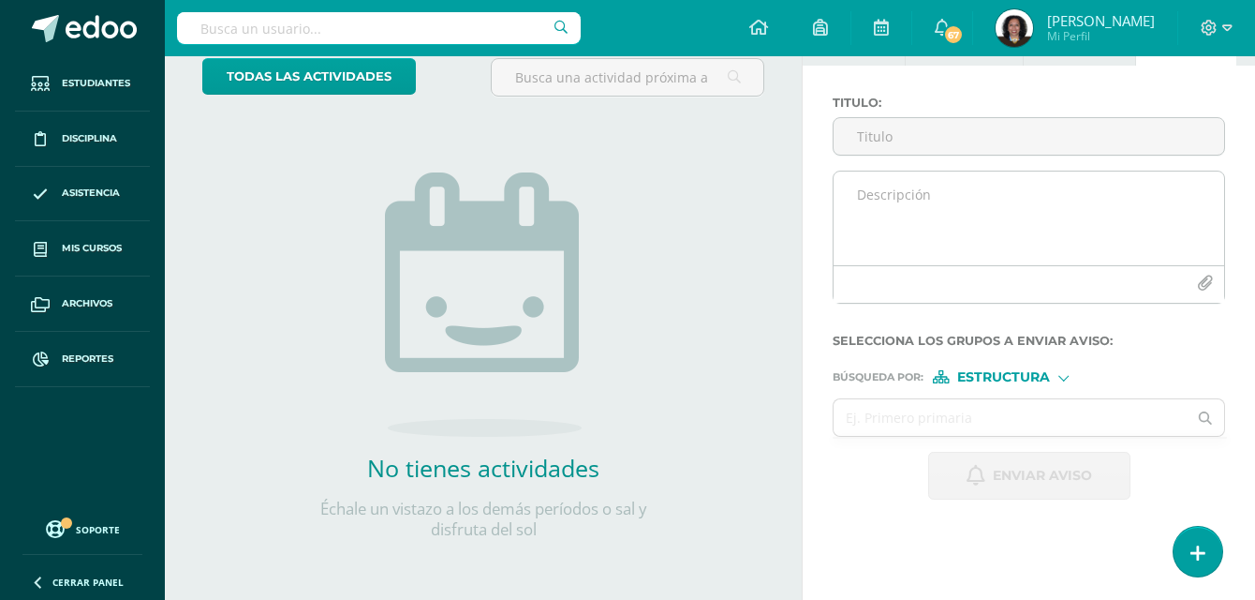
scroll to position [121, 0]
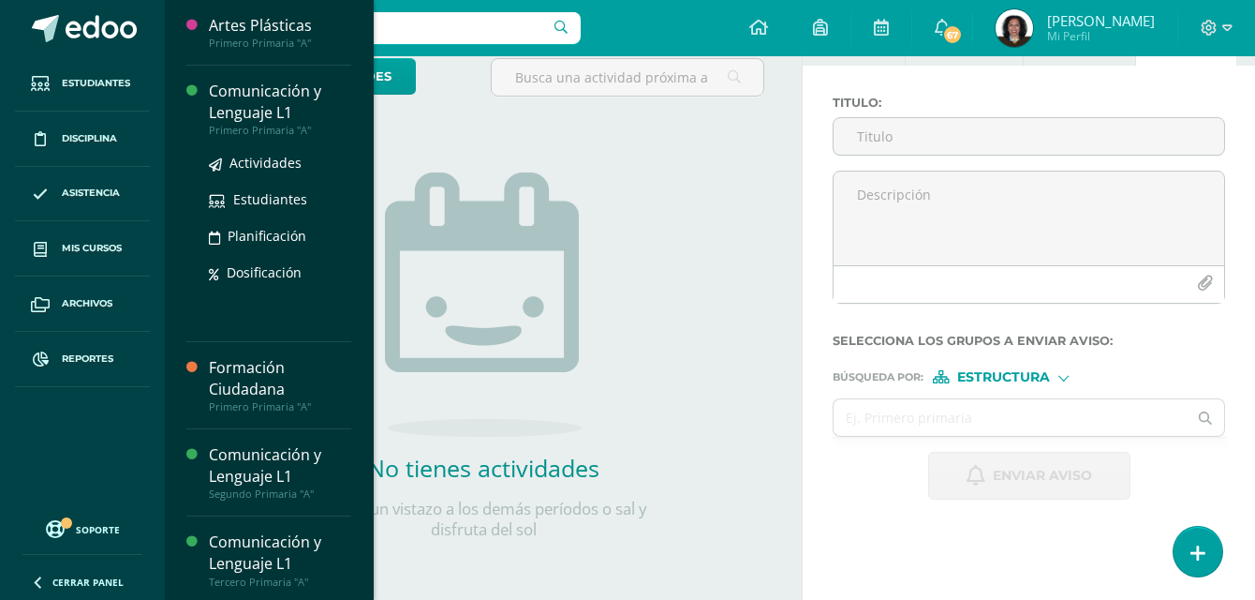
click at [245, 108] on div "Comunicación y Lenguaje L1" at bounding box center [280, 102] width 142 height 43
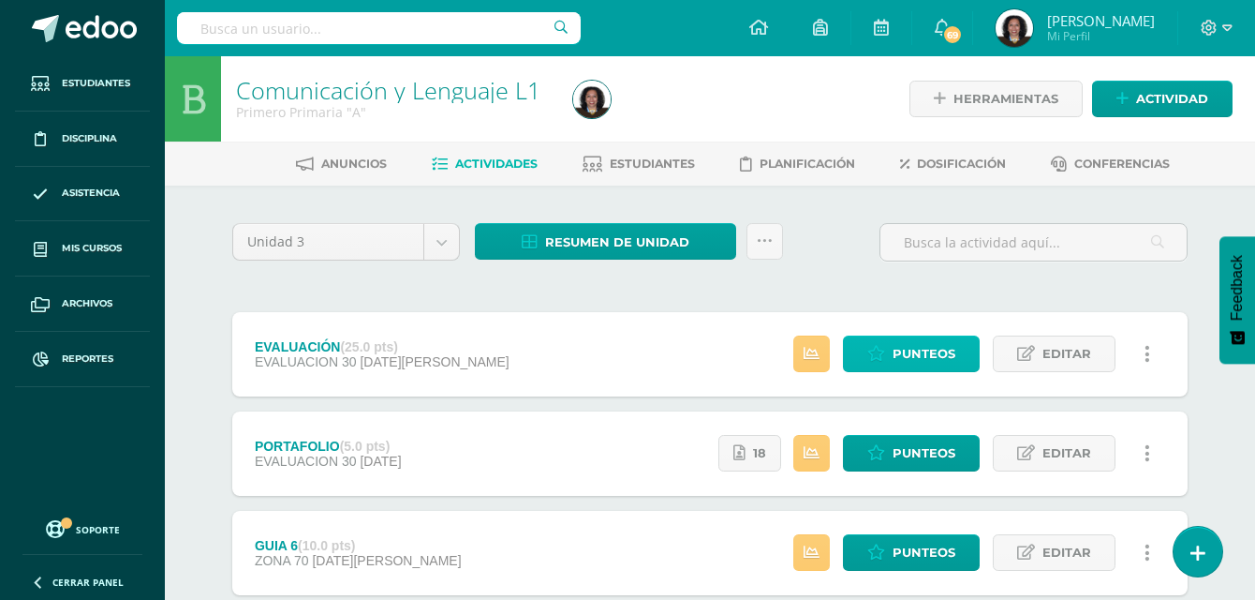
click at [895, 361] on link "Punteos" at bounding box center [911, 353] width 137 height 37
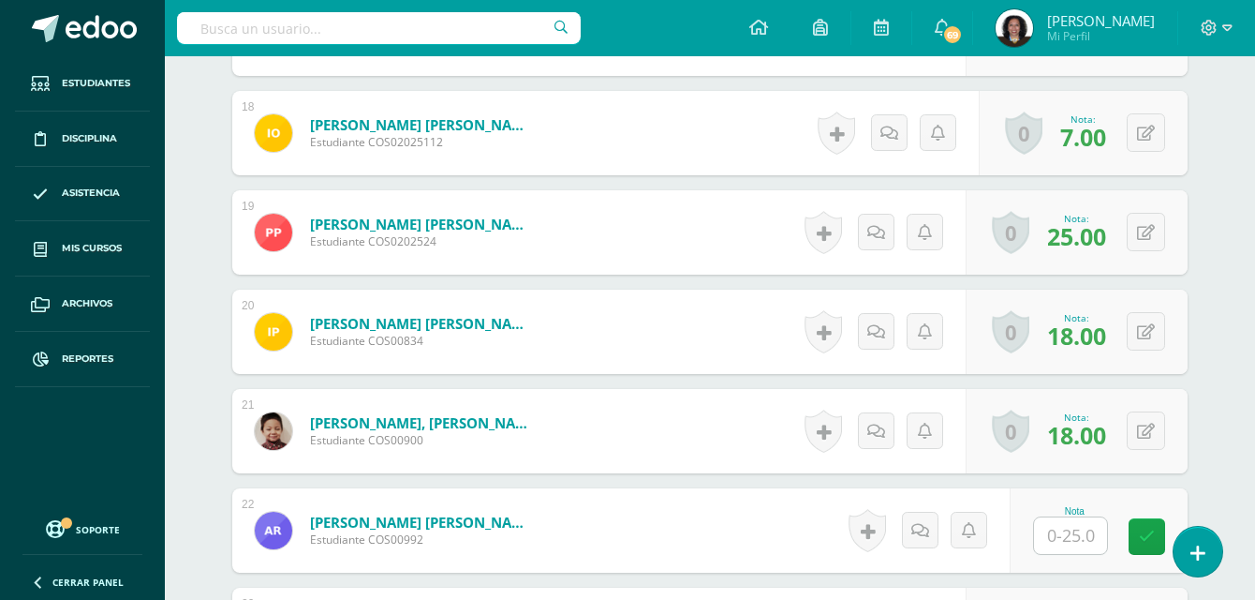
scroll to position [2342, 0]
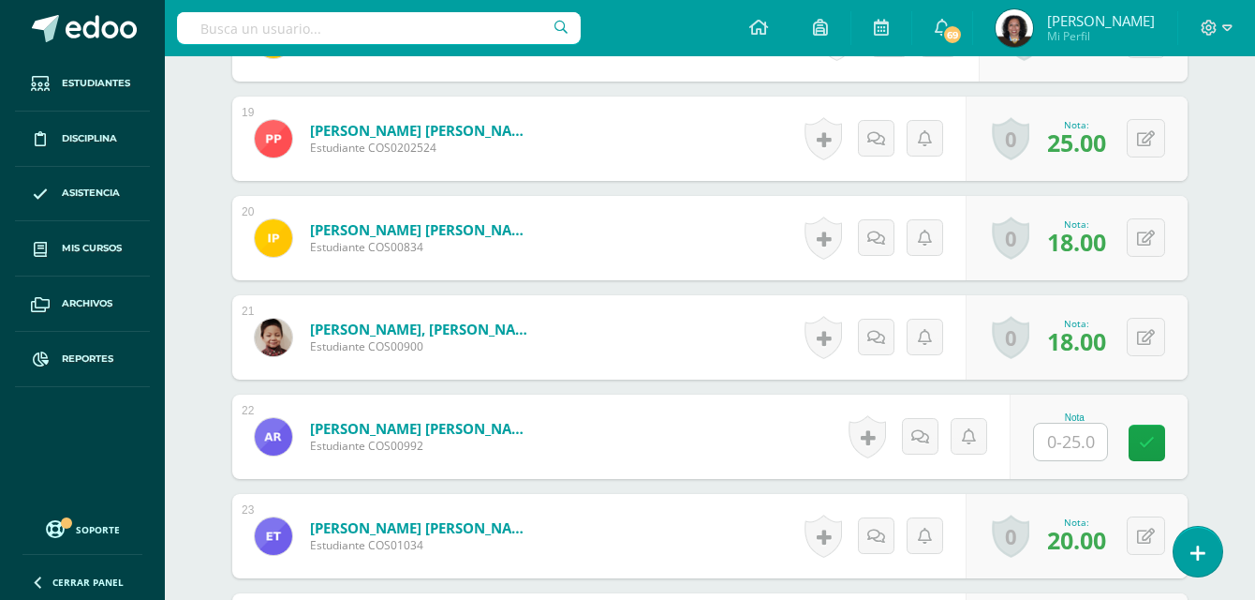
click at [1081, 438] on input "text" at bounding box center [1070, 441] width 73 height 37
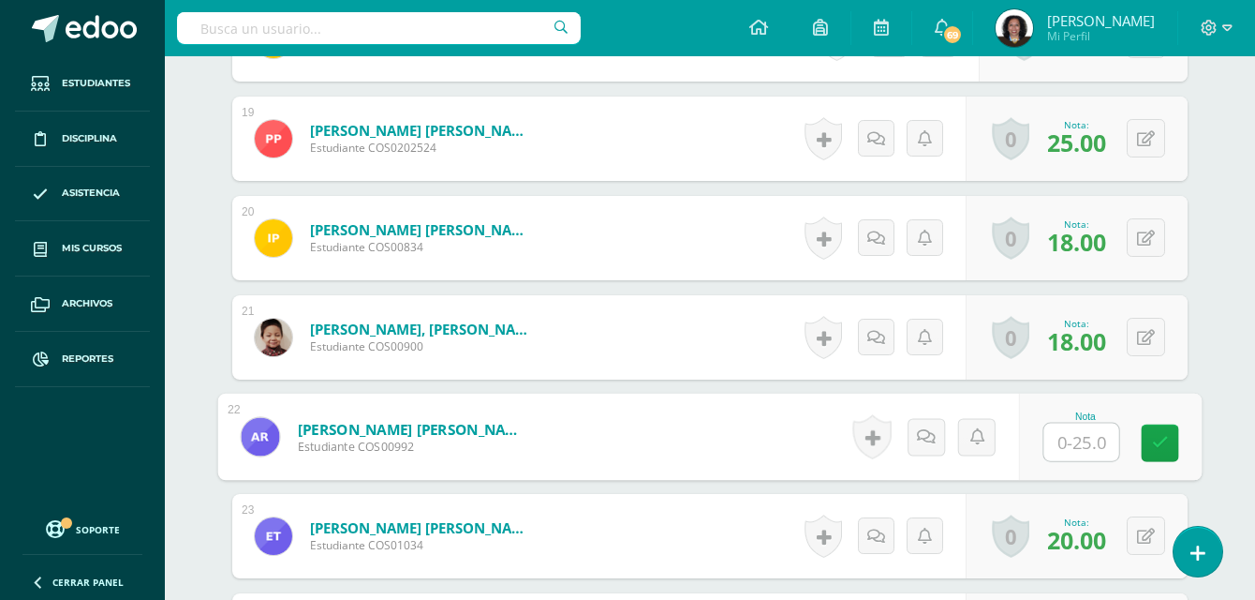
type input "5"
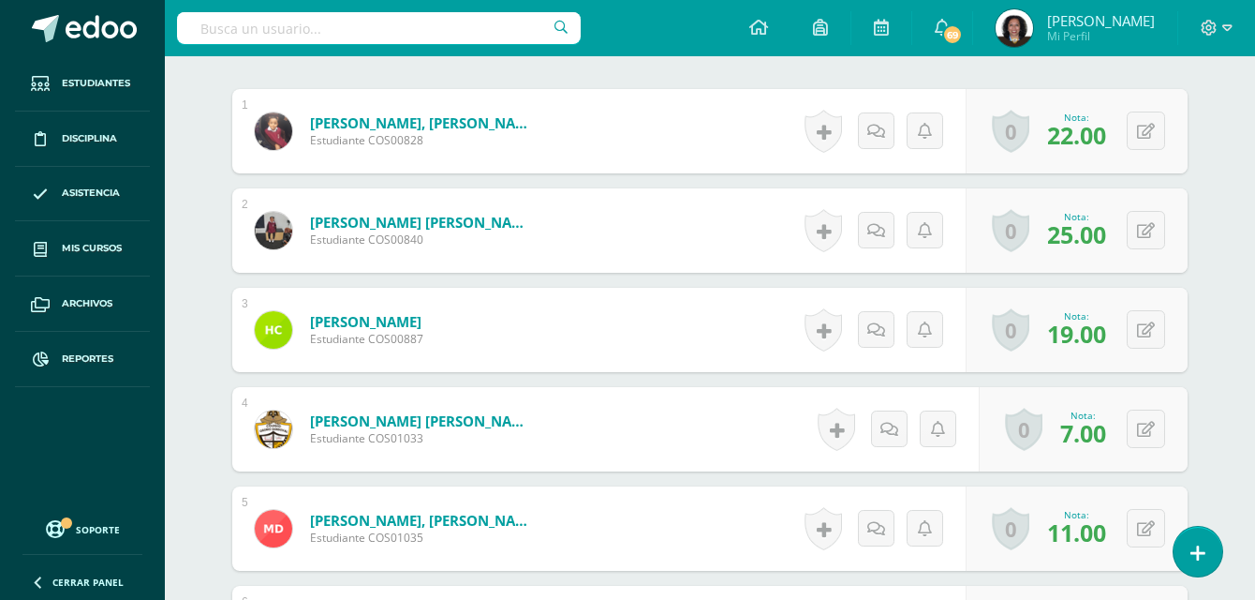
scroll to position [0, 0]
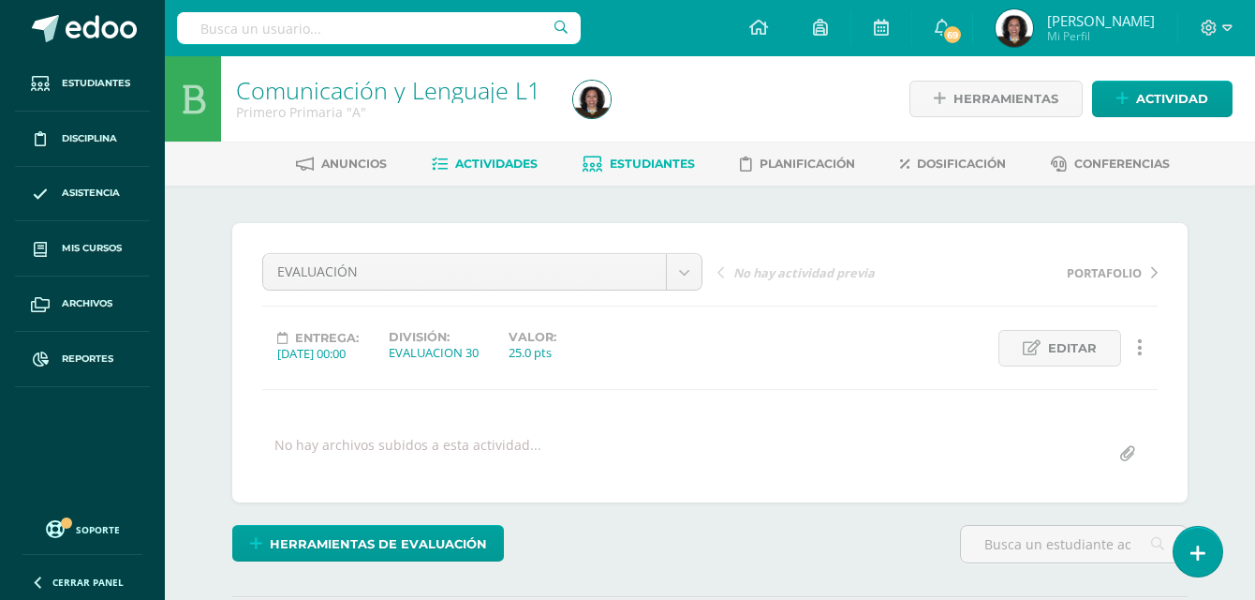
click at [641, 167] on span "Estudiantes" at bounding box center [652, 163] width 85 height 14
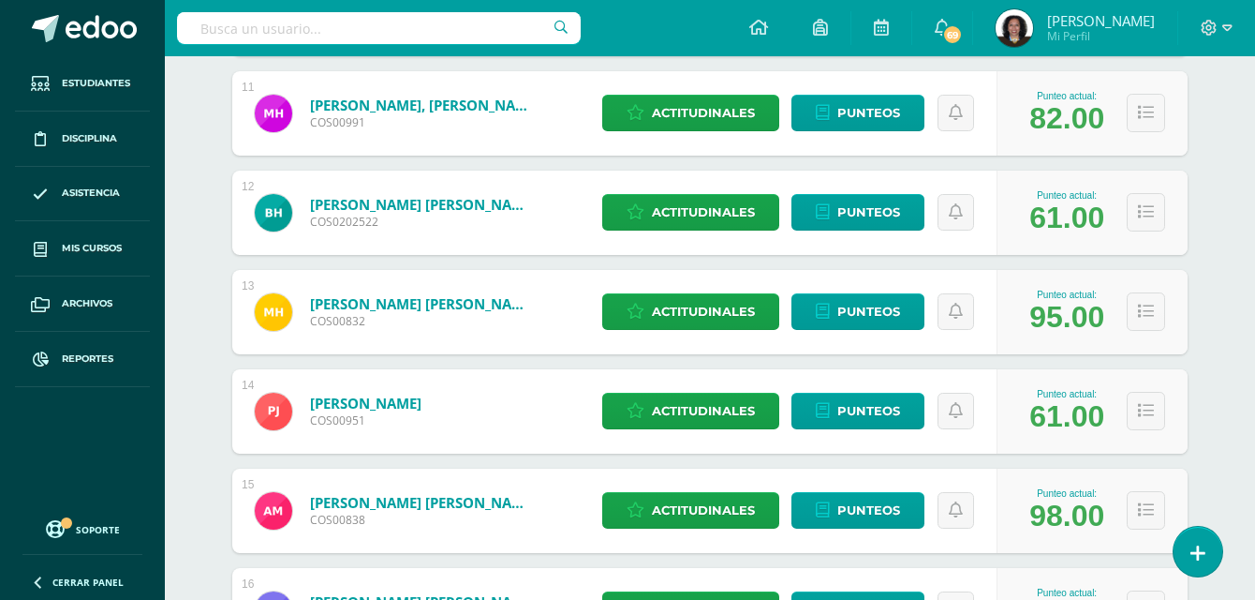
scroll to position [960, 0]
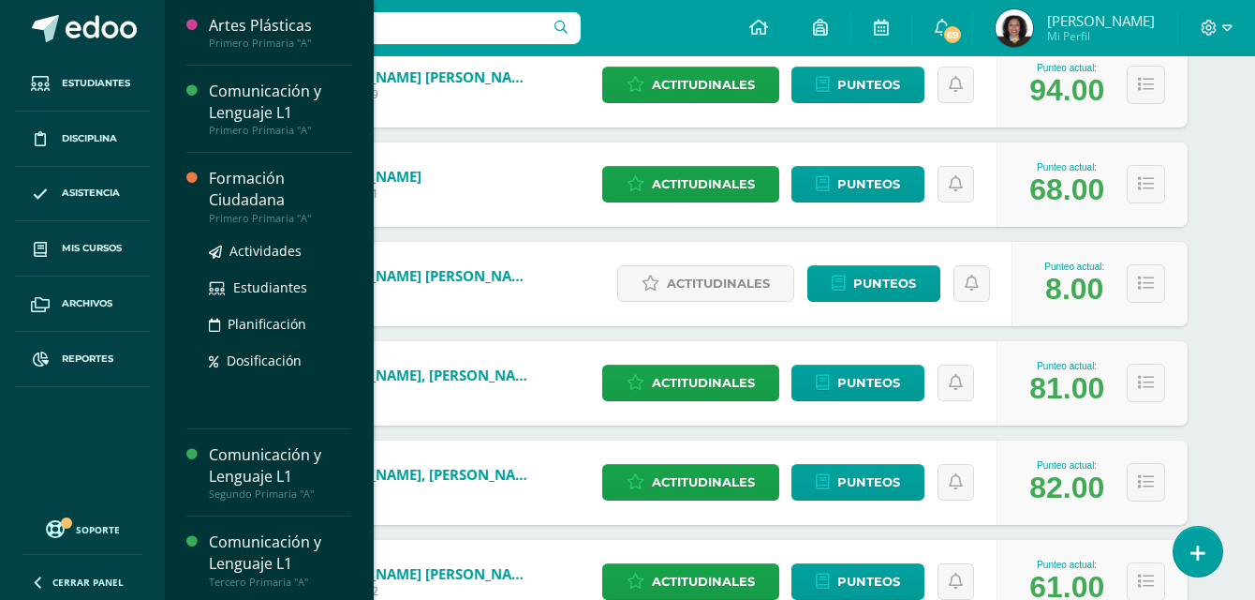
click at [252, 193] on div "Formación Ciudadana" at bounding box center [280, 189] width 142 height 43
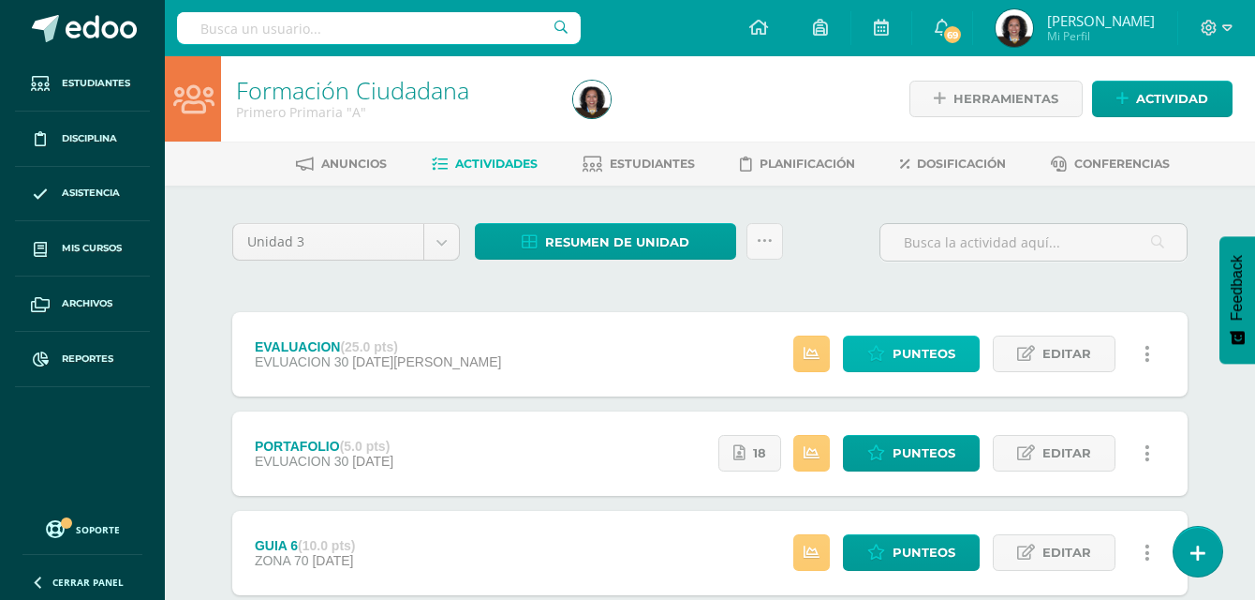
click at [910, 358] on span "Punteos" at bounding box center [924, 353] width 63 height 35
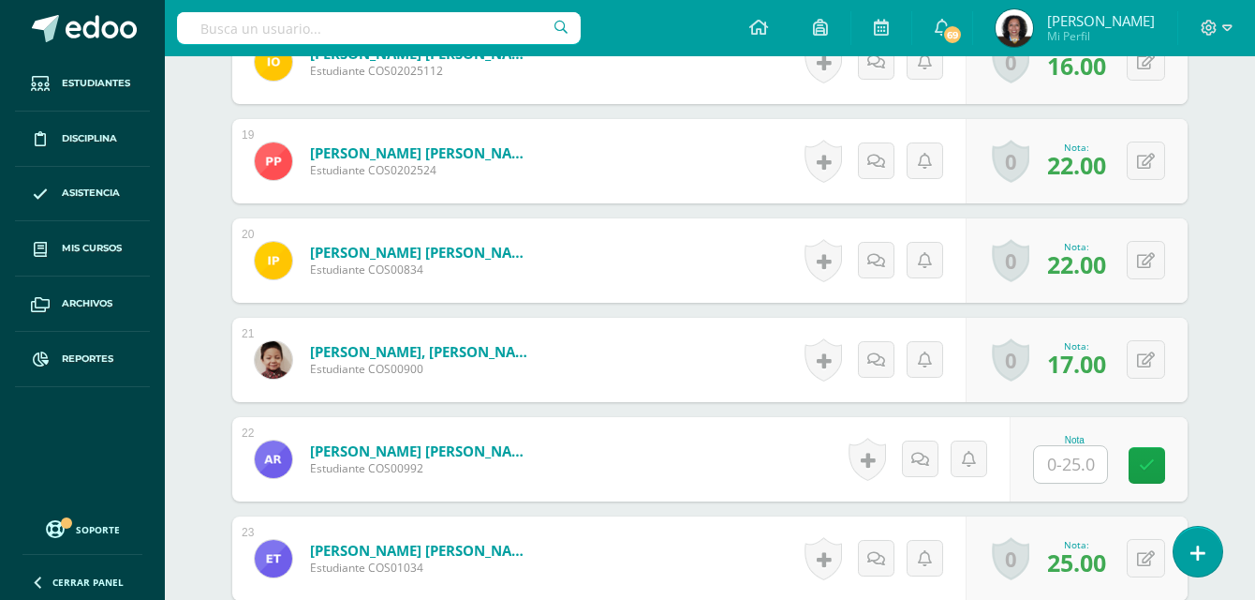
scroll to position [2431, 0]
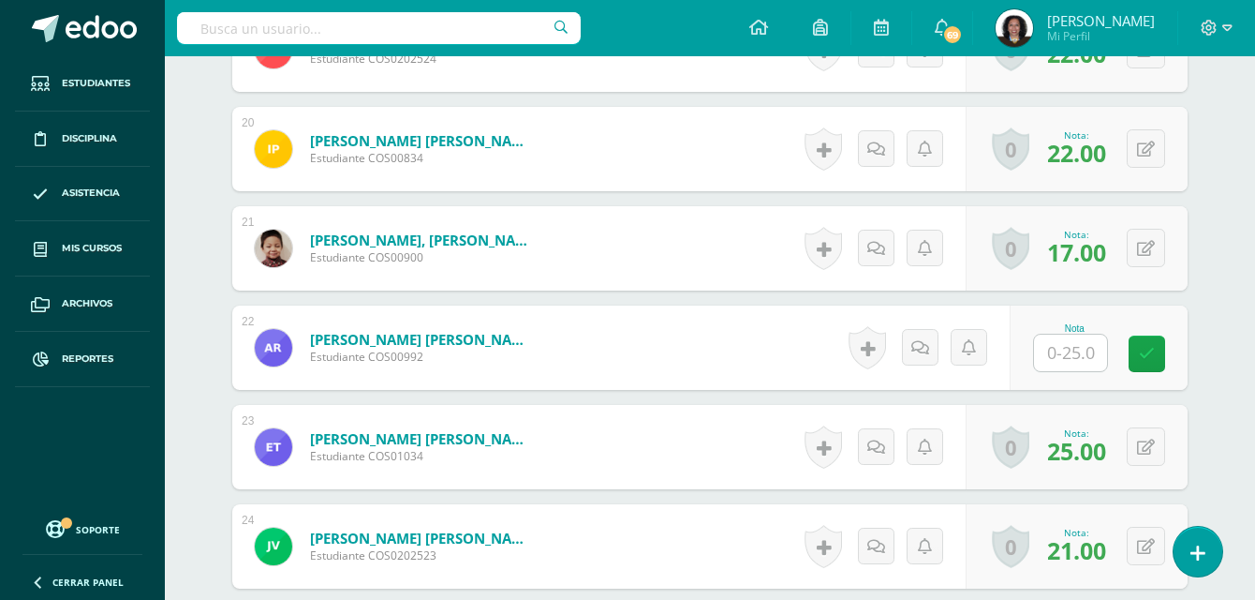
click at [1075, 356] on input "text" at bounding box center [1070, 352] width 73 height 37
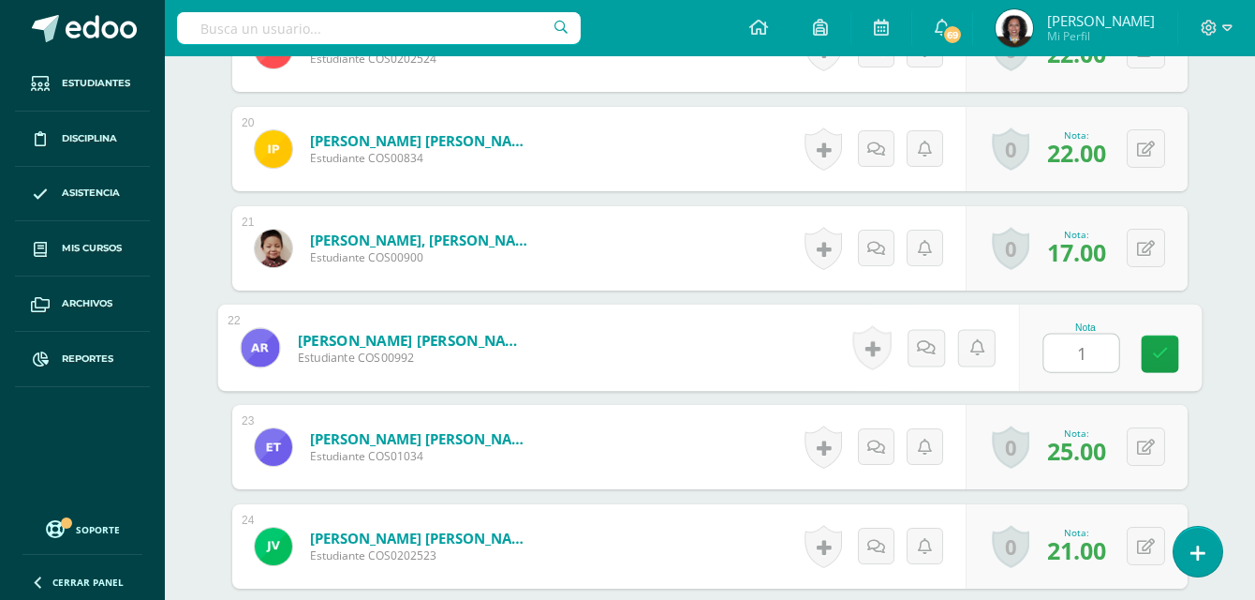
type input "15"
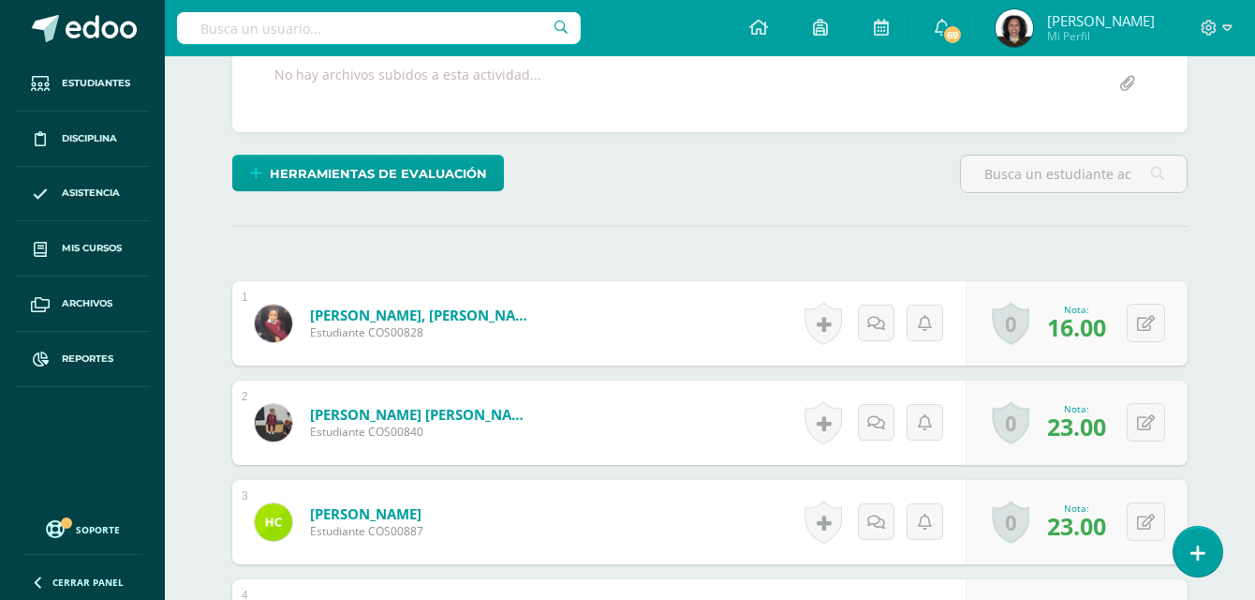
scroll to position [0, 0]
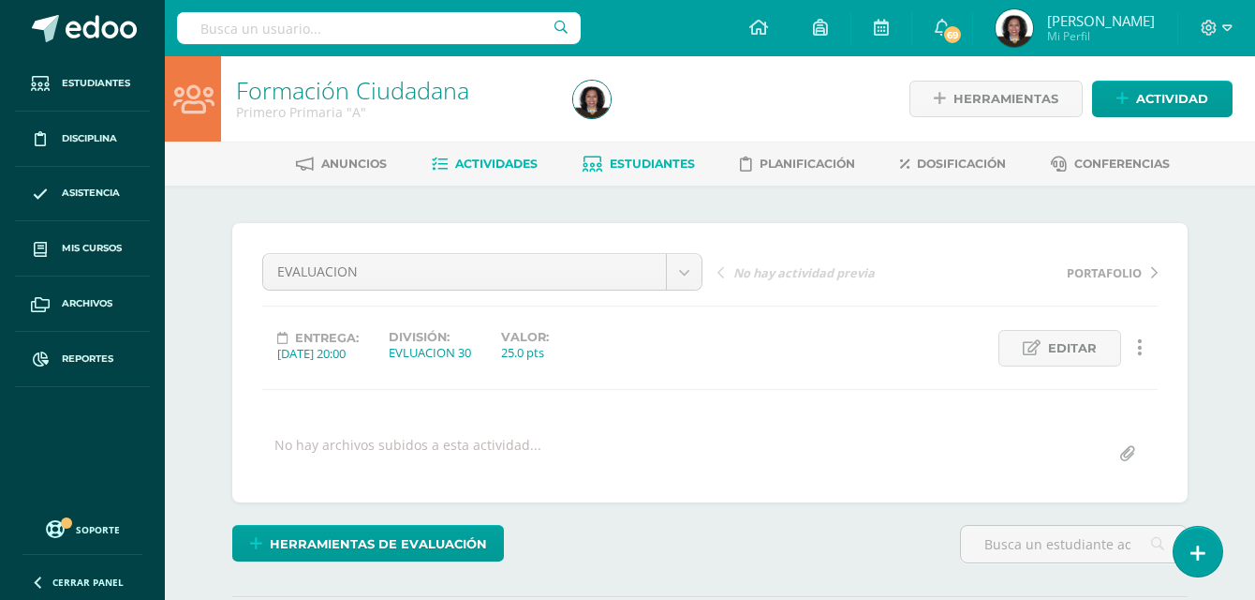
click at [648, 157] on span "Estudiantes" at bounding box center [652, 163] width 85 height 14
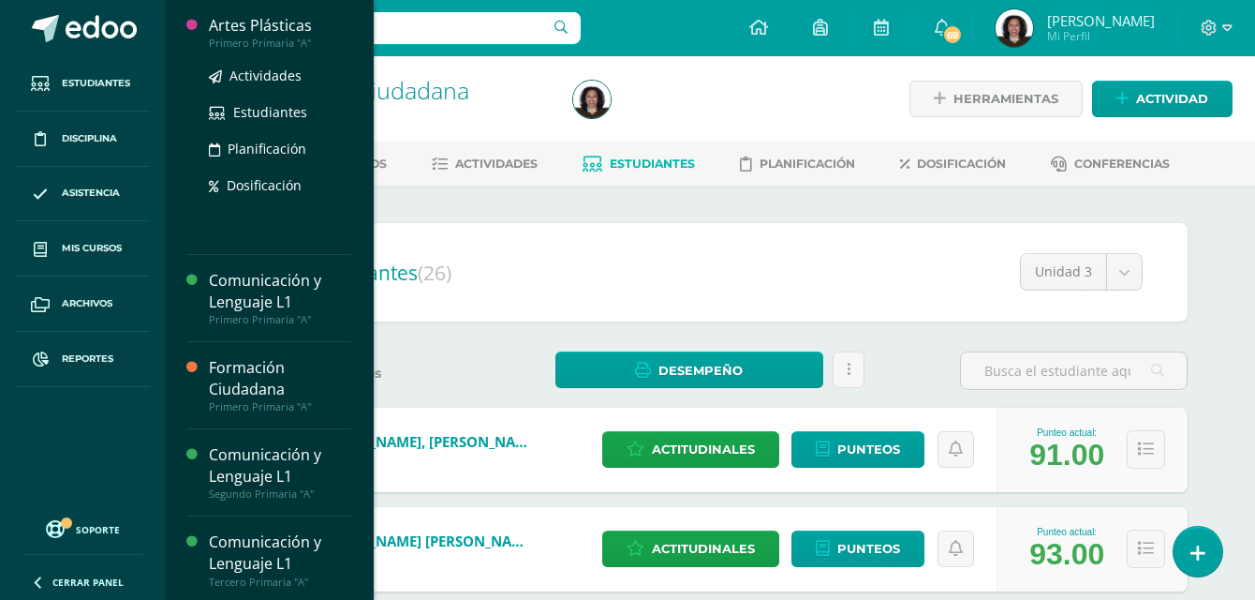
click at [244, 32] on div "Artes Plásticas" at bounding box center [280, 26] width 142 height 22
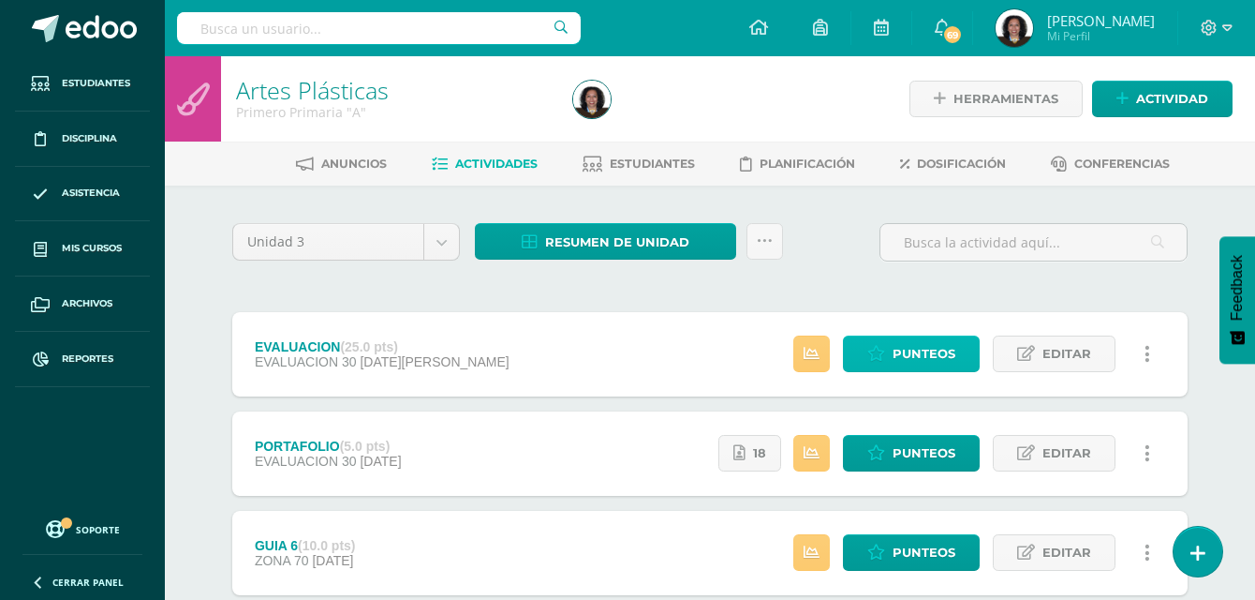
click at [905, 363] on span "Punteos" at bounding box center [924, 353] width 63 height 35
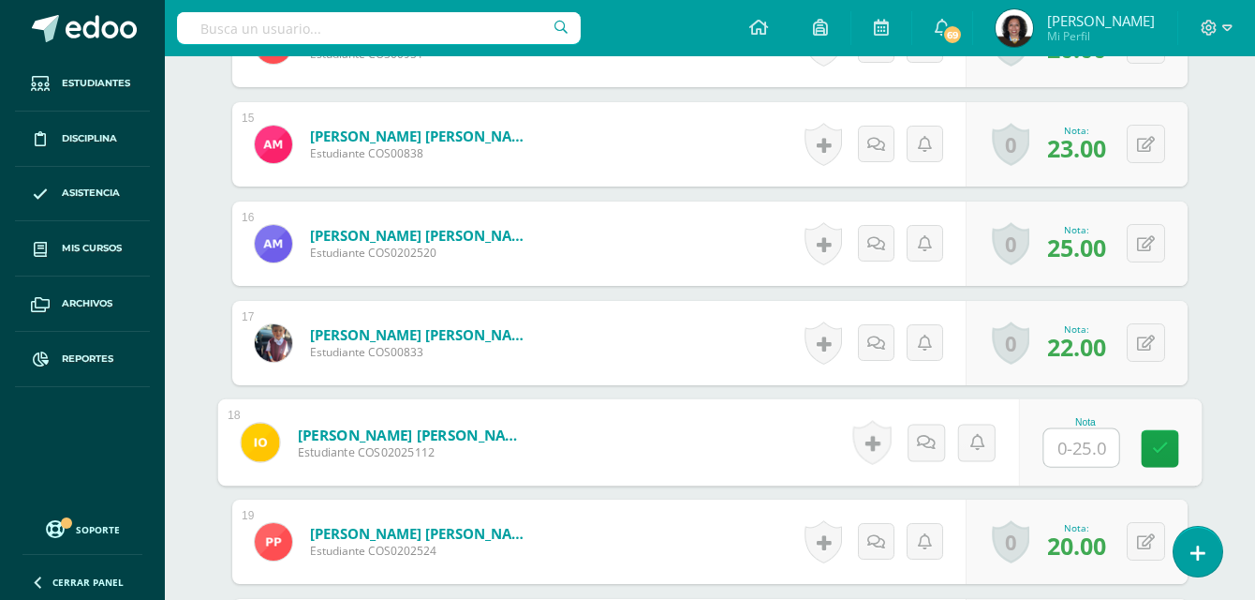
scroll to position [1940, 0]
click at [1070, 452] on input "text" at bounding box center [1082, 446] width 75 height 37
type input "20"
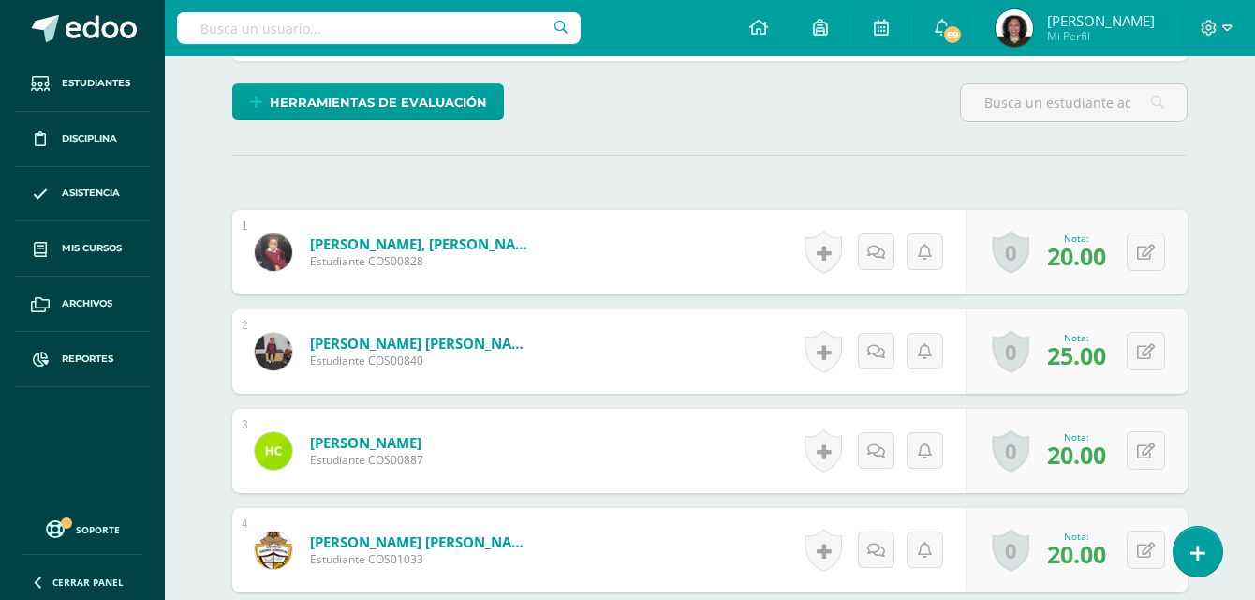
scroll to position [0, 0]
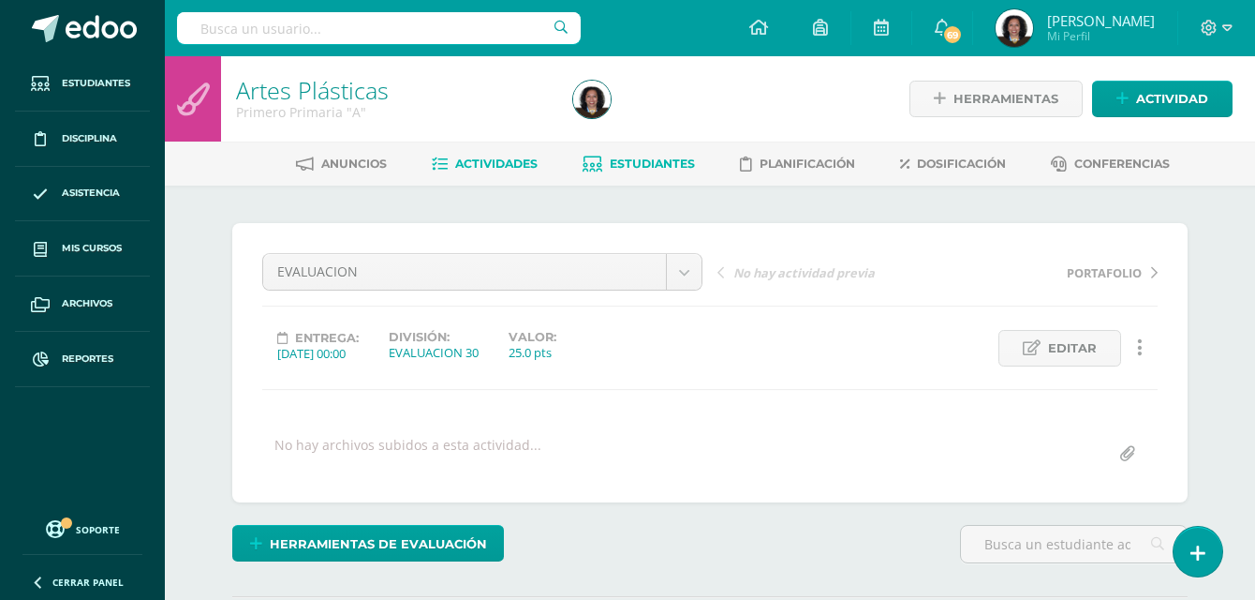
click at [658, 157] on span "Estudiantes" at bounding box center [652, 163] width 85 height 14
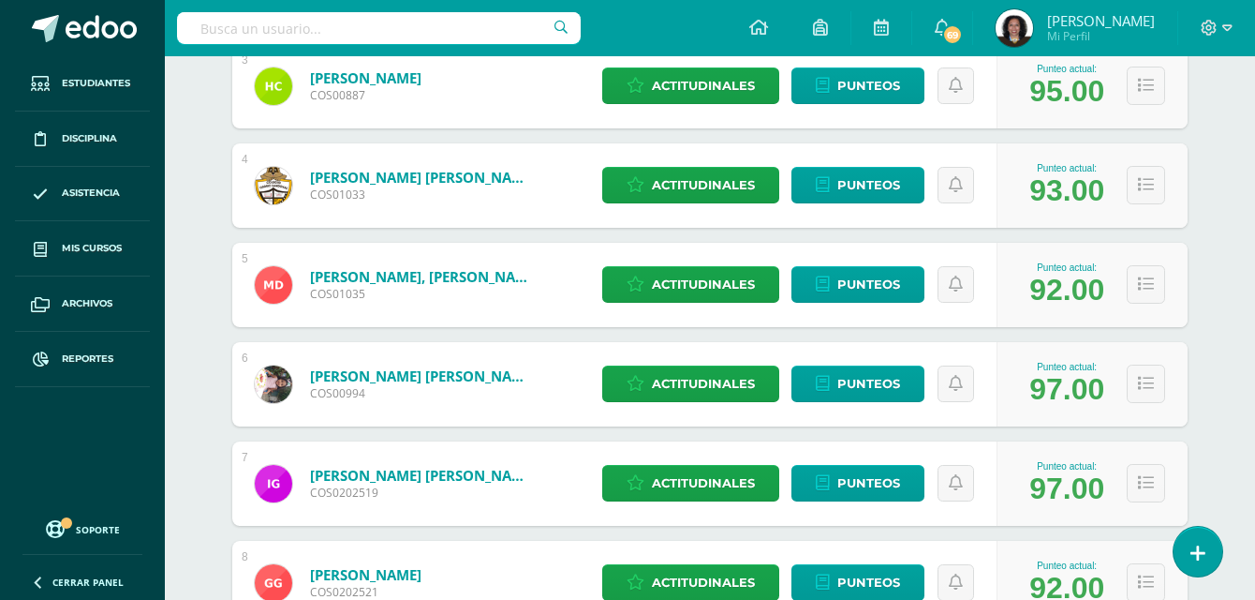
scroll to position [94, 0]
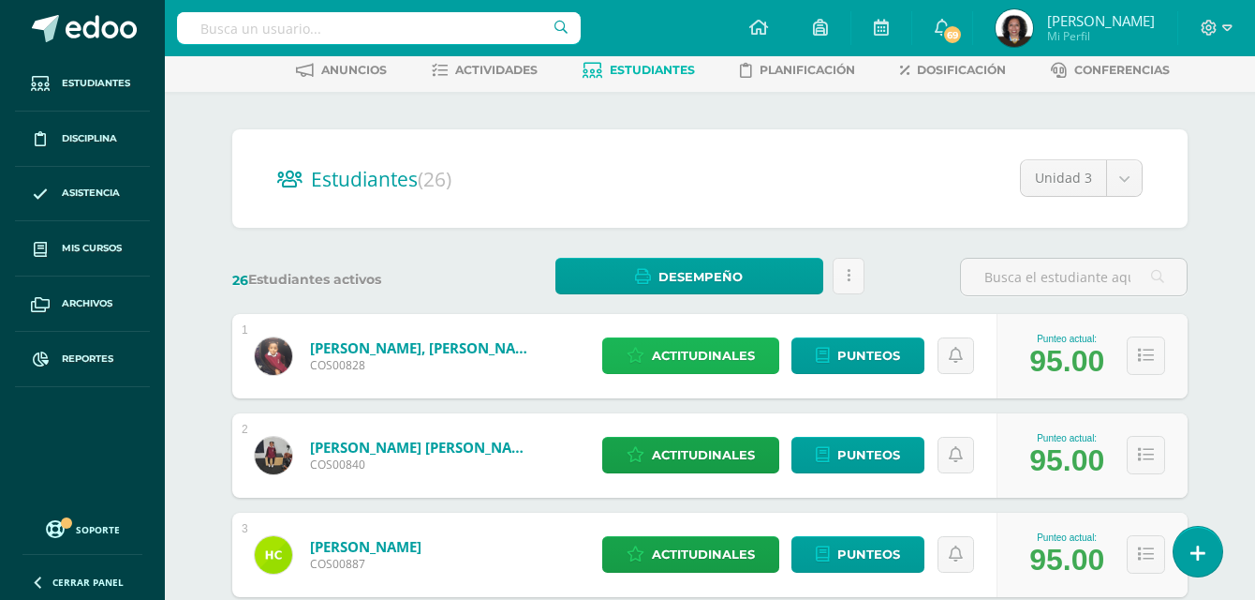
click at [754, 355] on span "Actitudinales" at bounding box center [703, 355] width 103 height 35
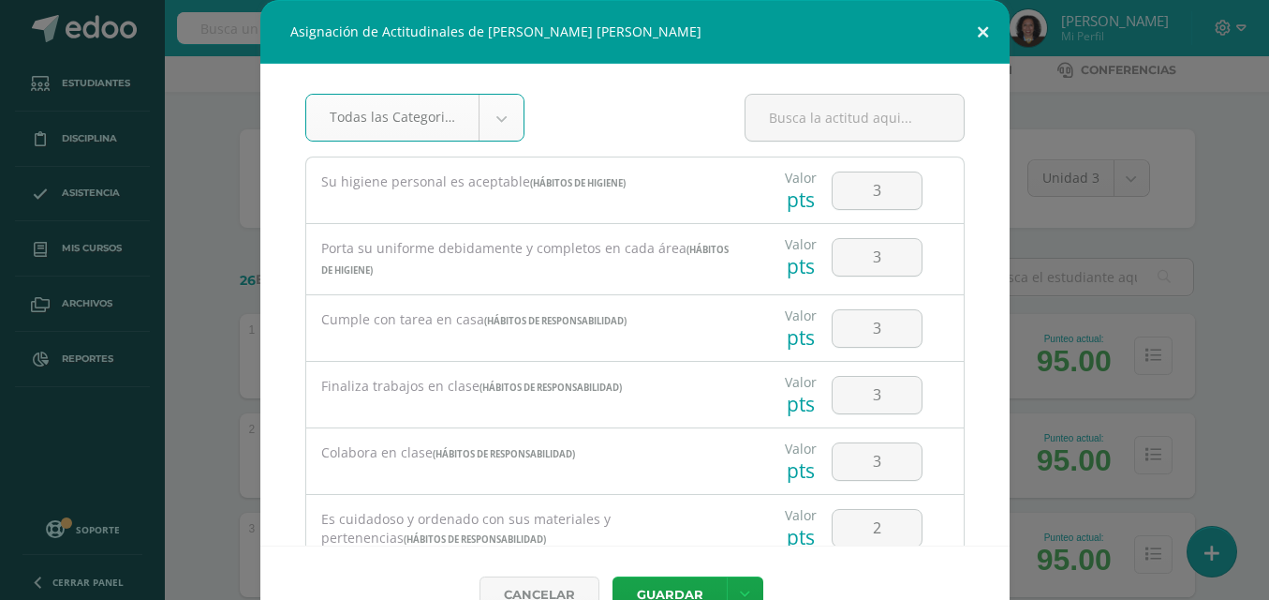
click at [974, 35] on button at bounding box center [983, 32] width 53 height 64
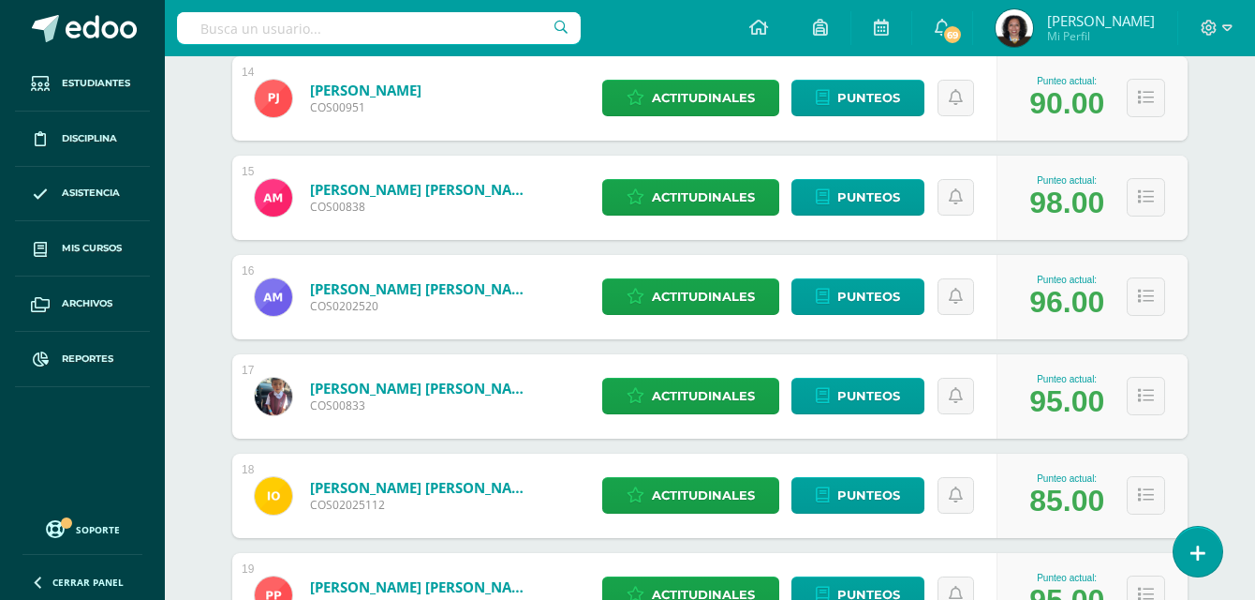
scroll to position [1312, 0]
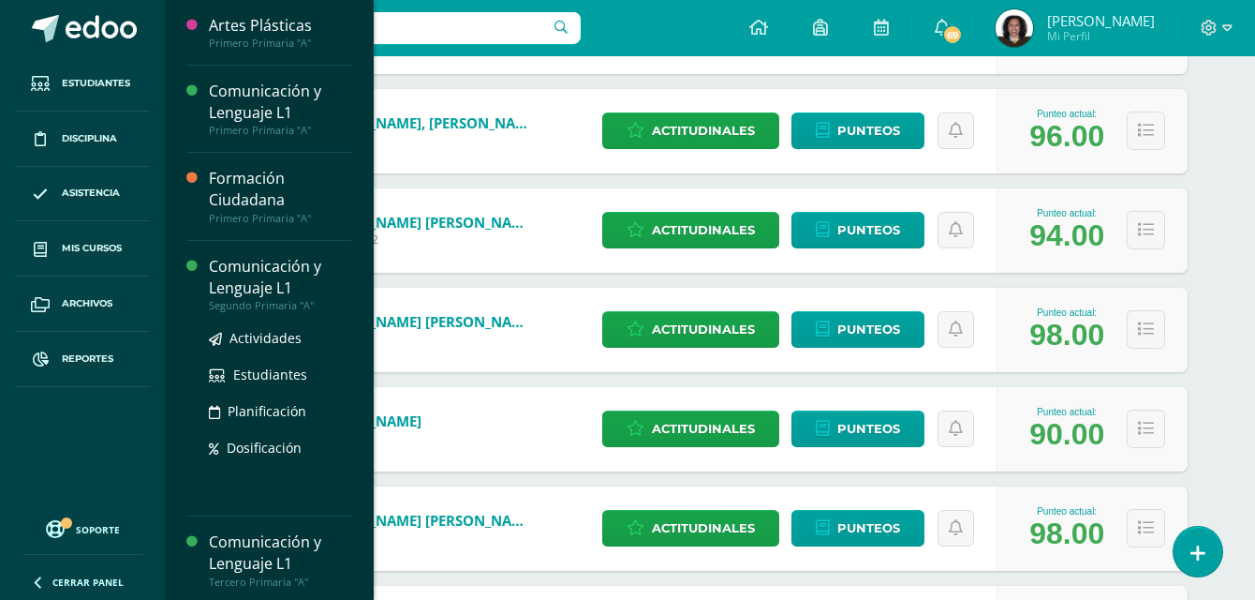
click at [249, 289] on div "Comunicación y Lenguaje L1" at bounding box center [280, 277] width 142 height 43
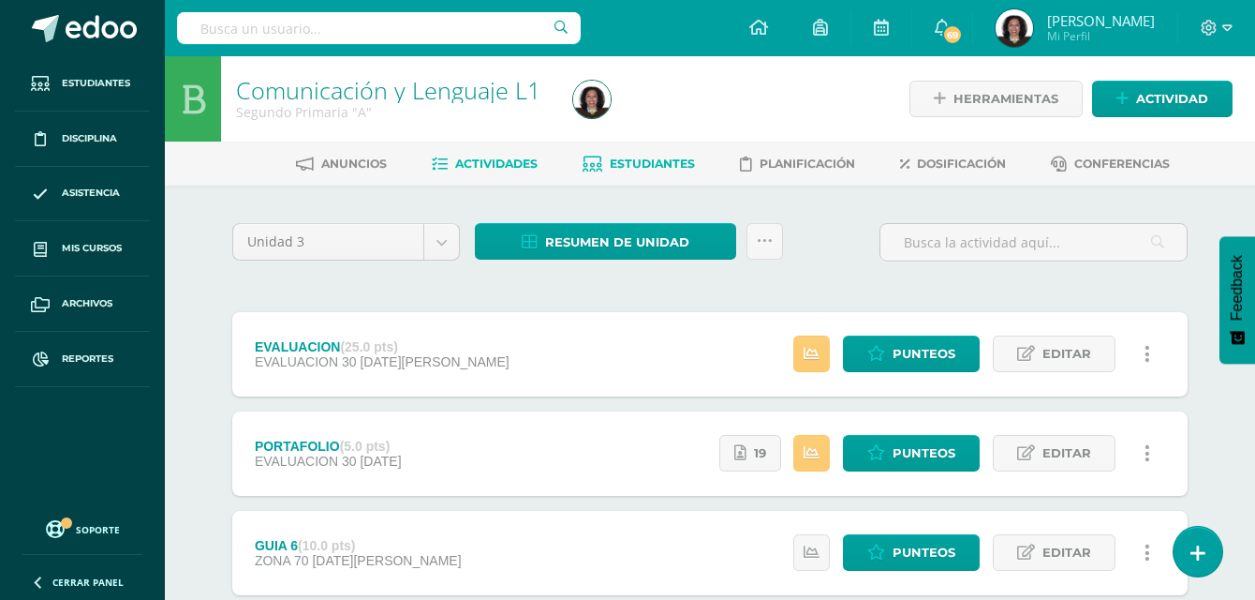
click at [629, 162] on span "Estudiantes" at bounding box center [652, 163] width 85 height 14
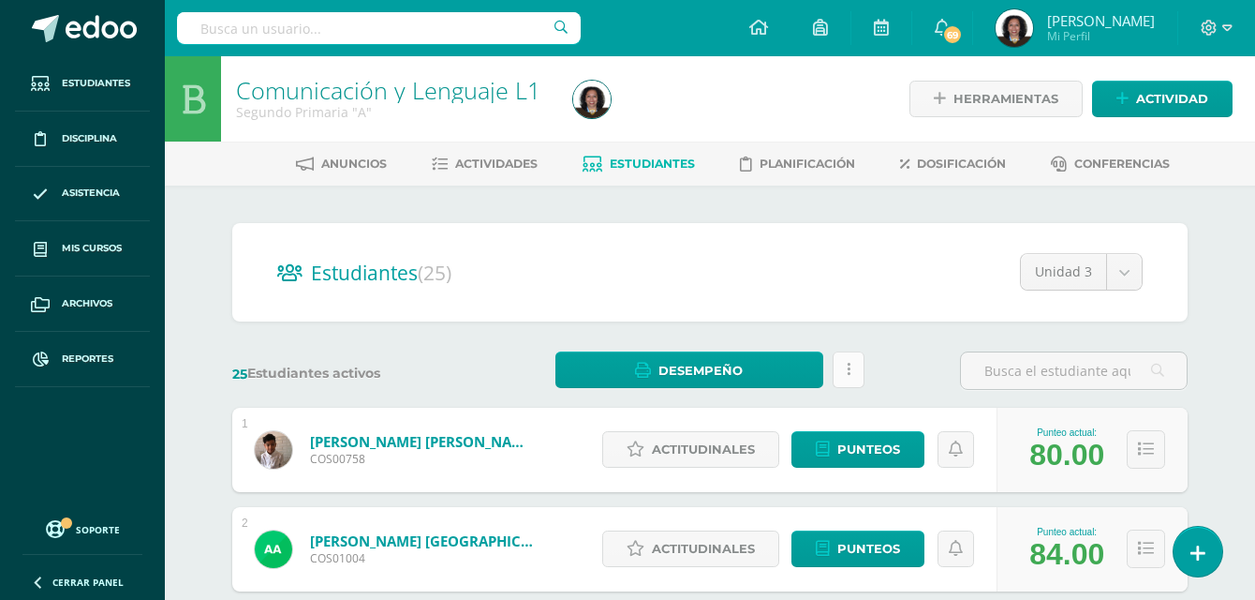
click at [848, 369] on icon at bounding box center [849, 370] width 4 height 16
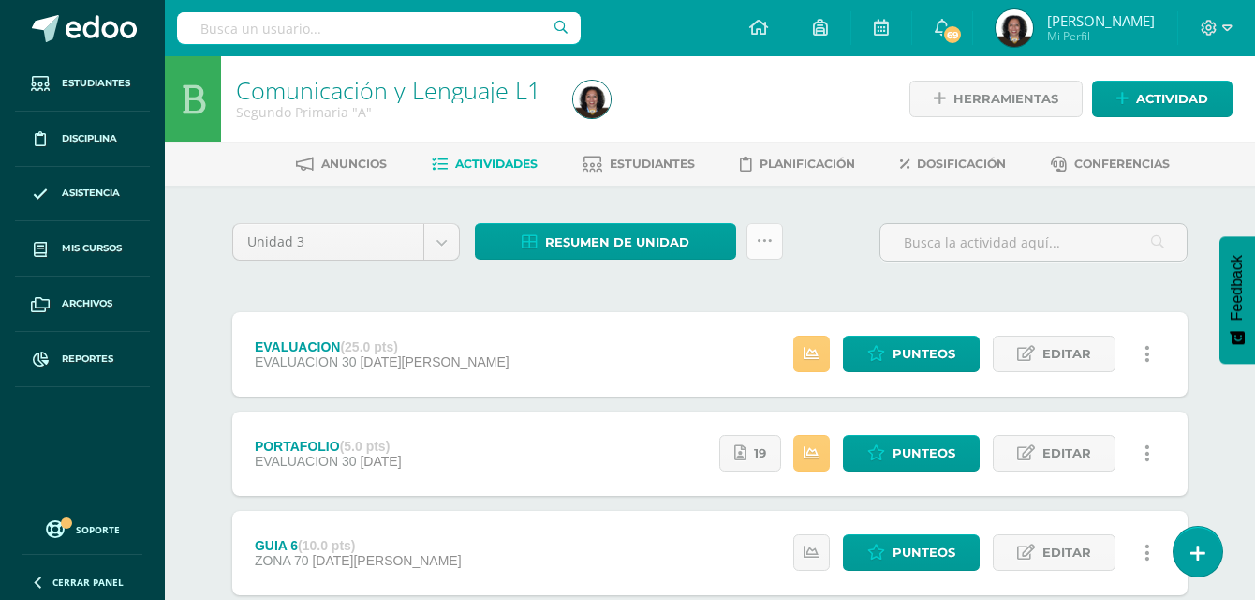
click at [773, 248] on link at bounding box center [765, 241] width 37 height 37
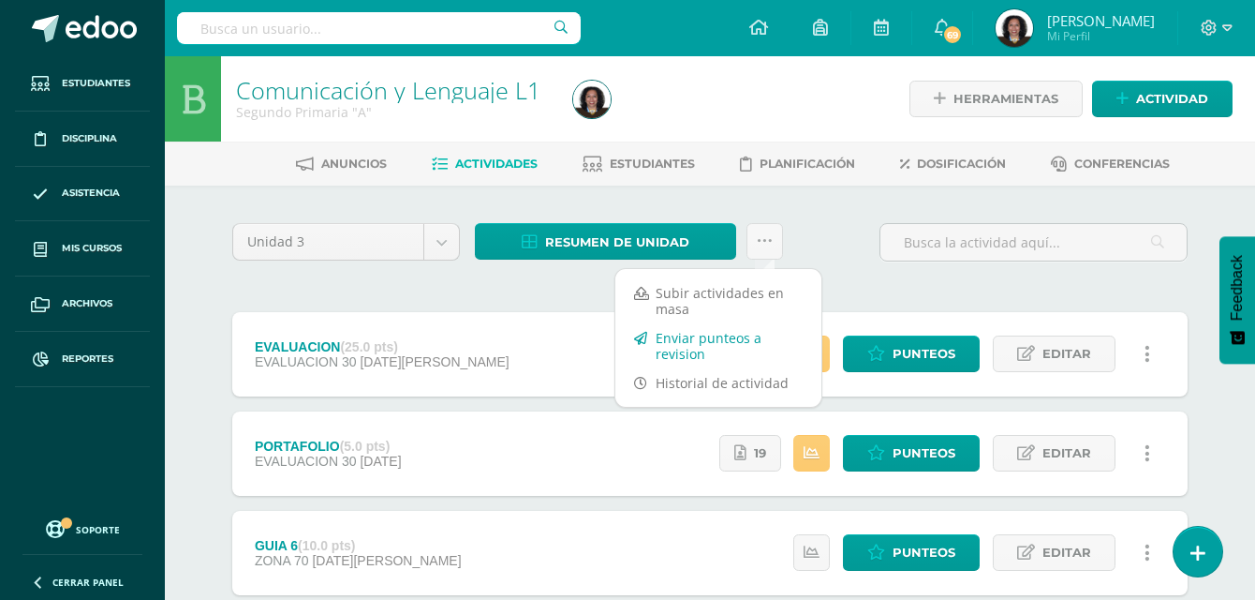
click at [716, 345] on link "Enviar punteos a revision" at bounding box center [719, 345] width 206 height 45
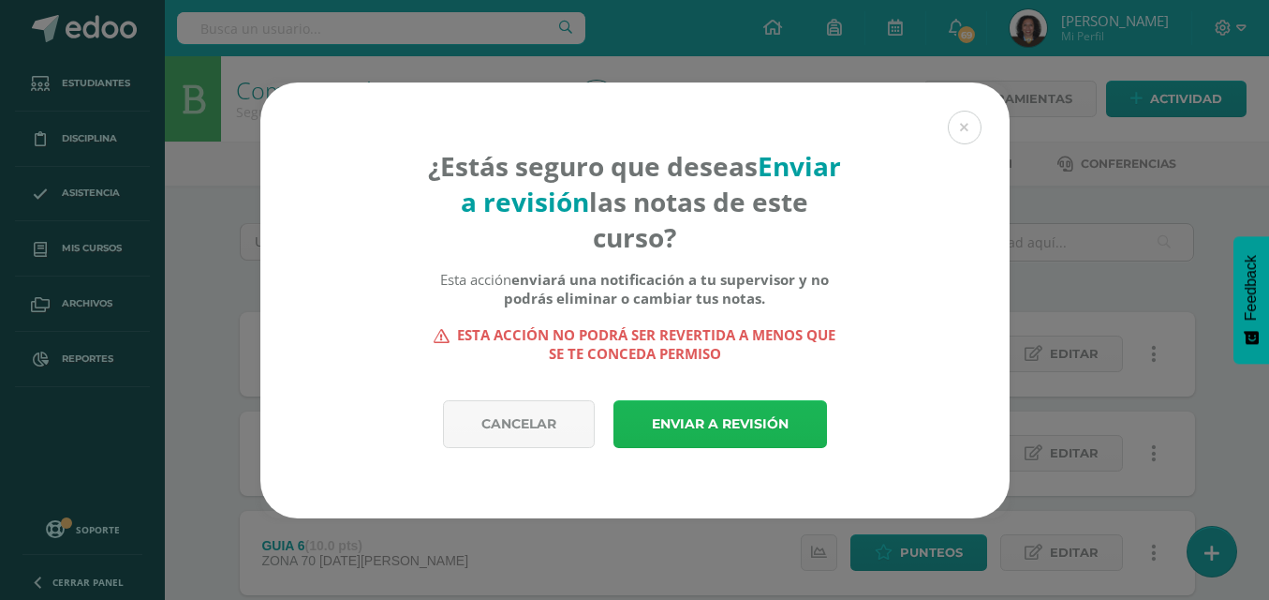
click at [720, 431] on link "Enviar a revisión" at bounding box center [721, 424] width 214 height 48
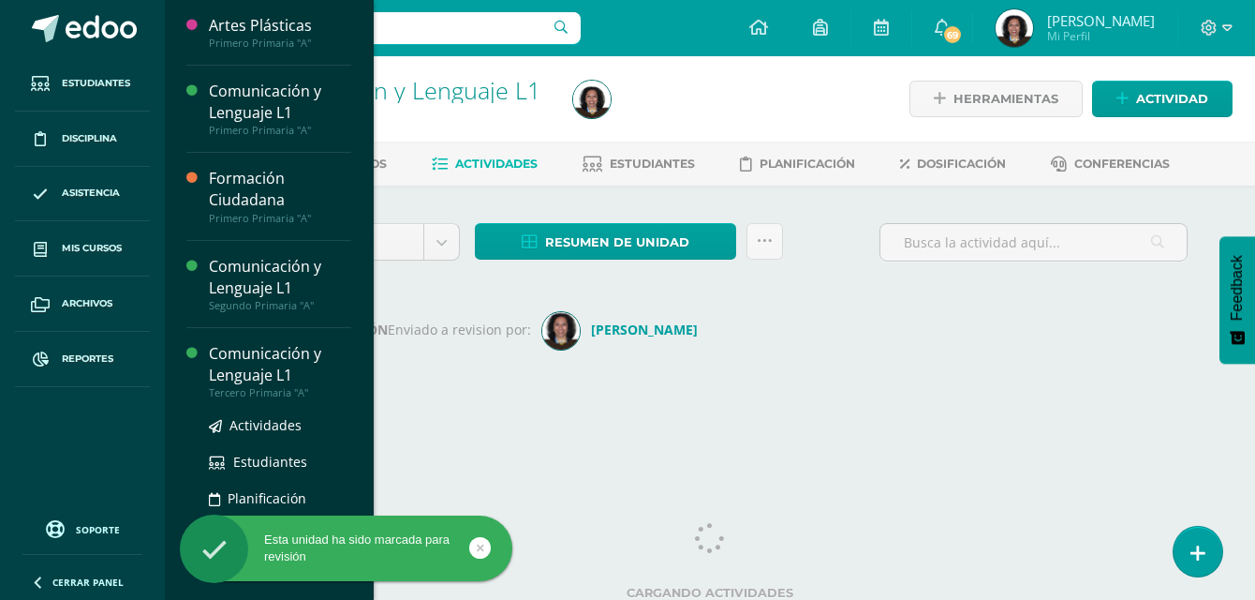
click at [279, 360] on div "Comunicación y Lenguaje L1" at bounding box center [280, 364] width 142 height 43
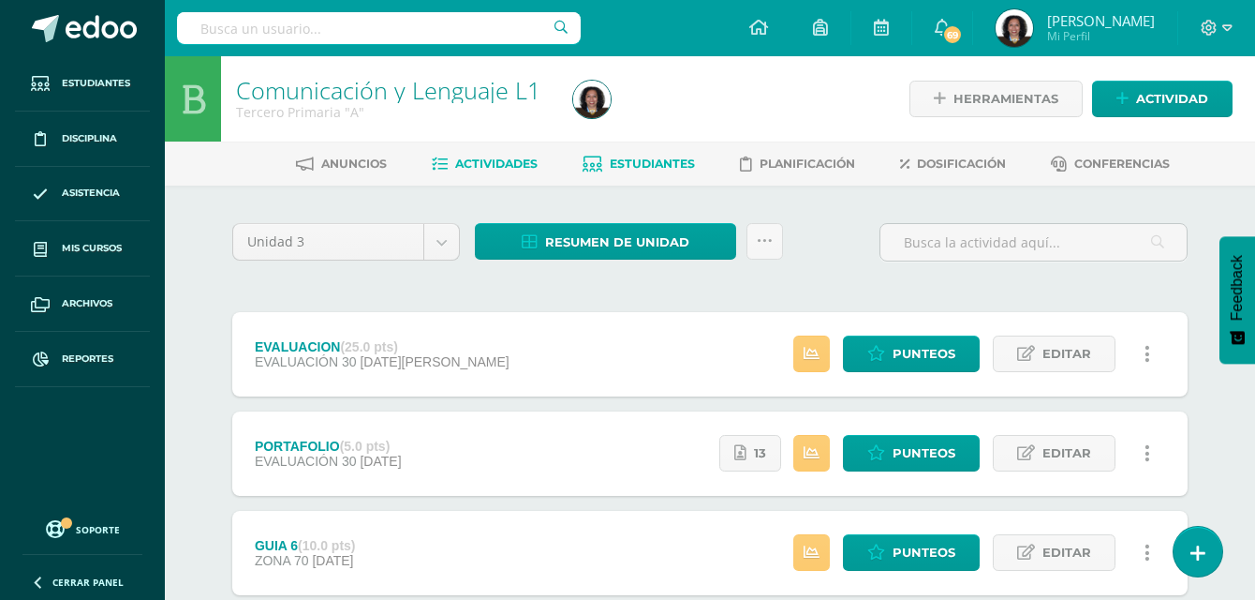
click at [659, 166] on span "Estudiantes" at bounding box center [652, 163] width 85 height 14
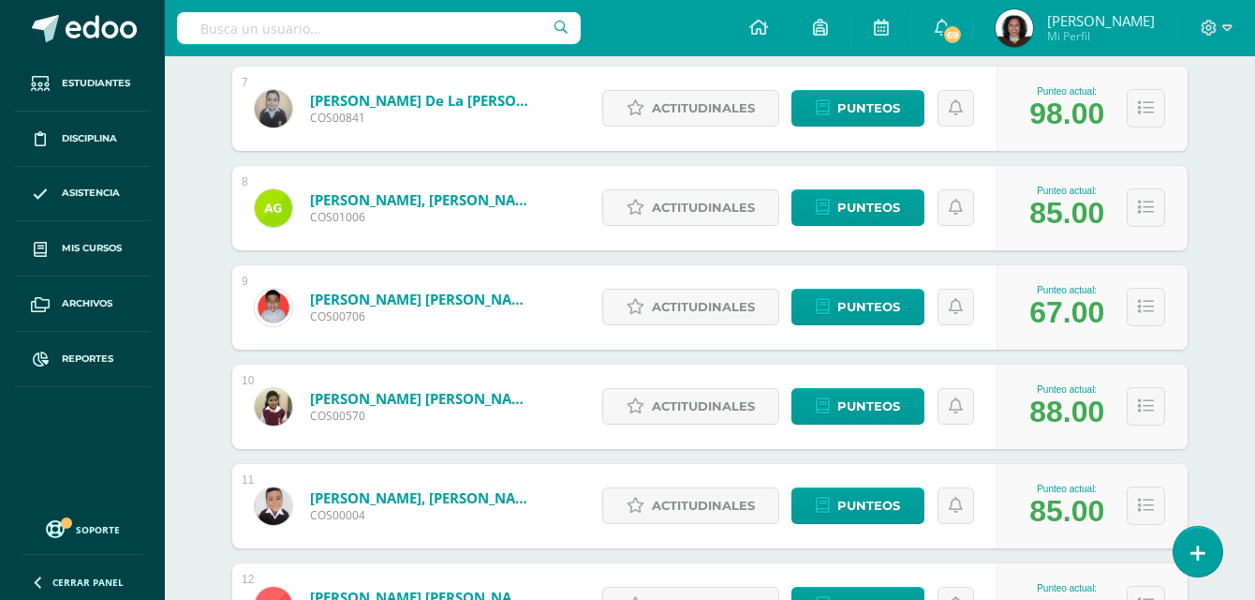
scroll to position [831, 0]
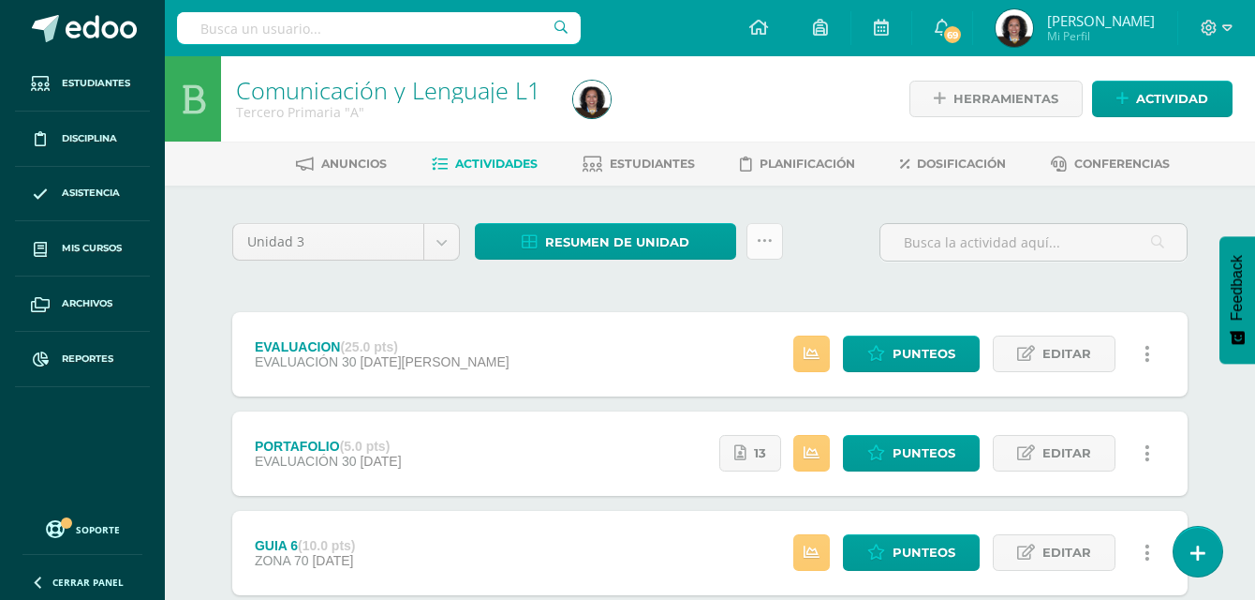
click at [764, 245] on icon at bounding box center [765, 241] width 16 height 16
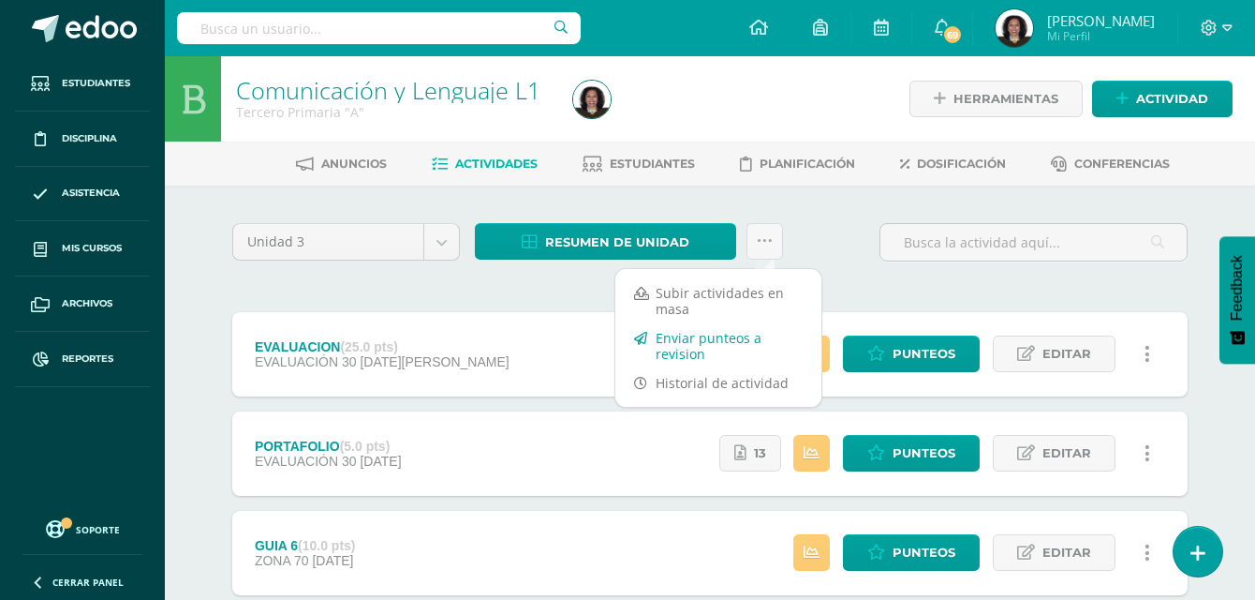
click at [703, 344] on link "Enviar punteos a revision" at bounding box center [719, 345] width 206 height 45
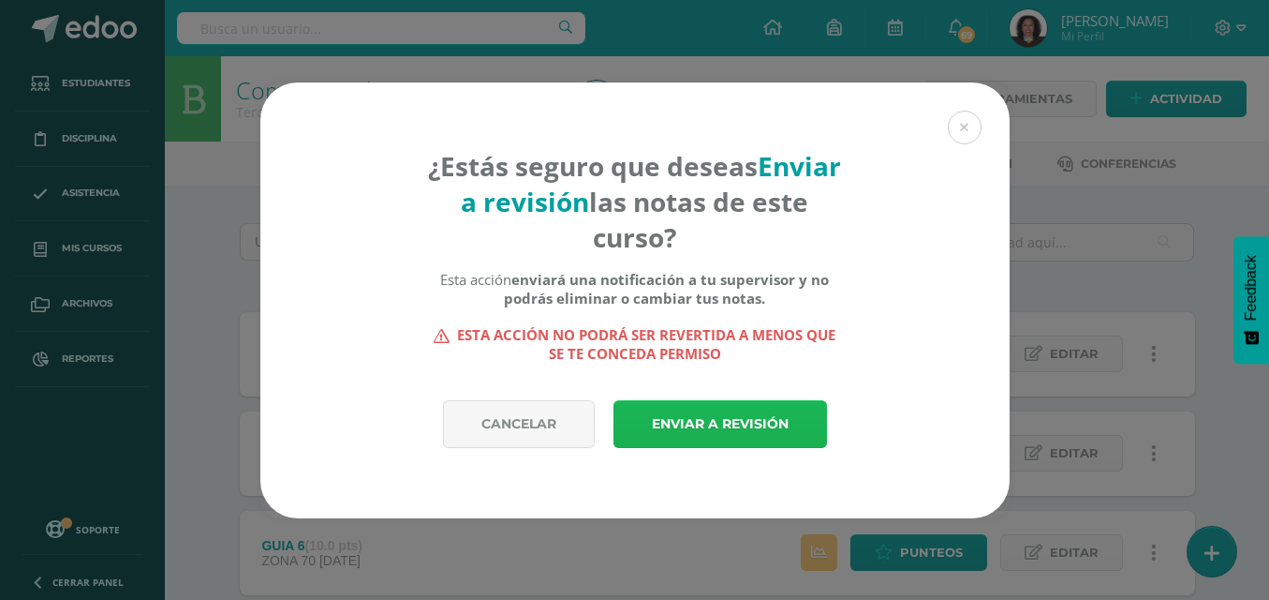
click at [710, 423] on link "Enviar a revisión" at bounding box center [721, 424] width 214 height 48
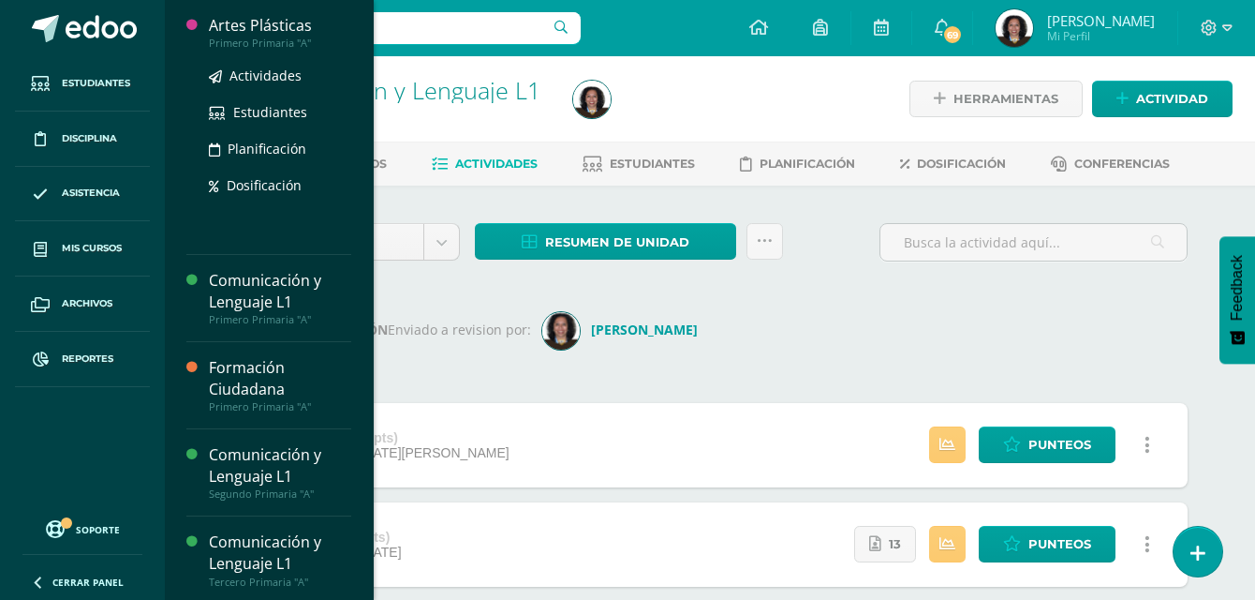
click at [257, 28] on div "Artes Plásticas" at bounding box center [280, 26] width 142 height 22
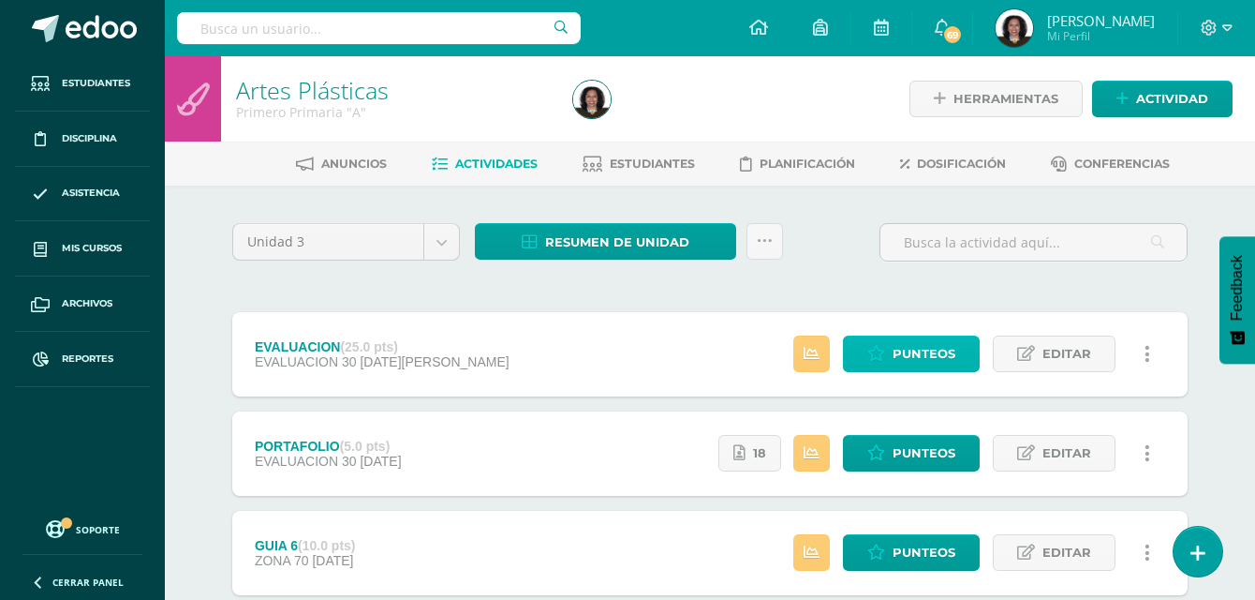
click at [914, 355] on span "Punteos" at bounding box center [924, 353] width 63 height 35
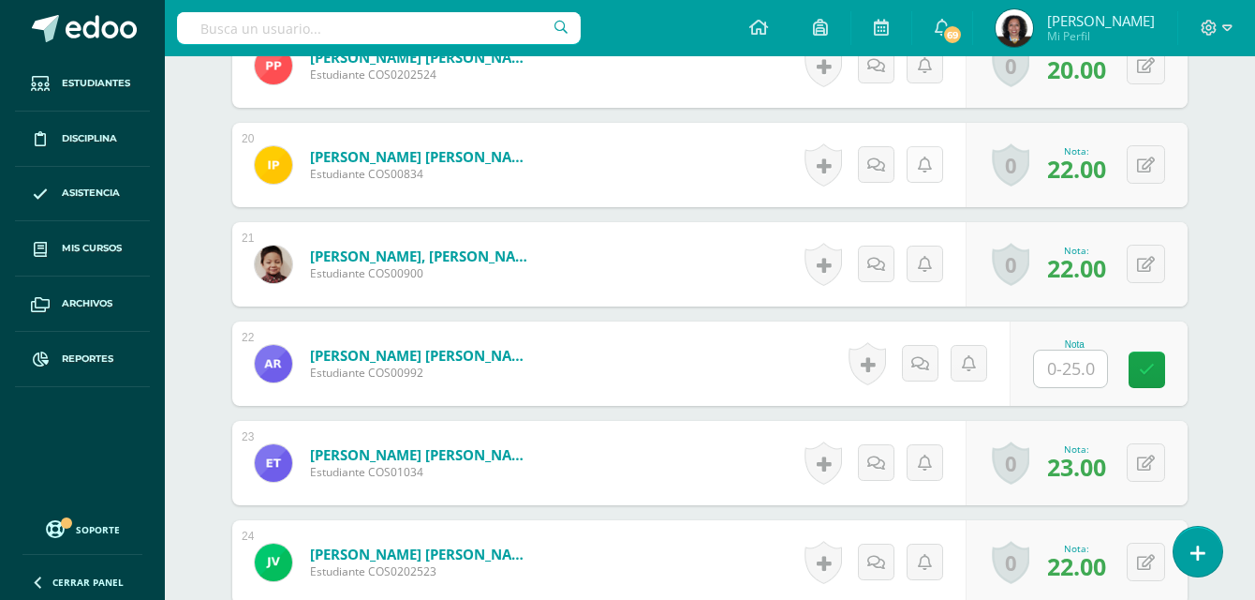
scroll to position [2418, 0]
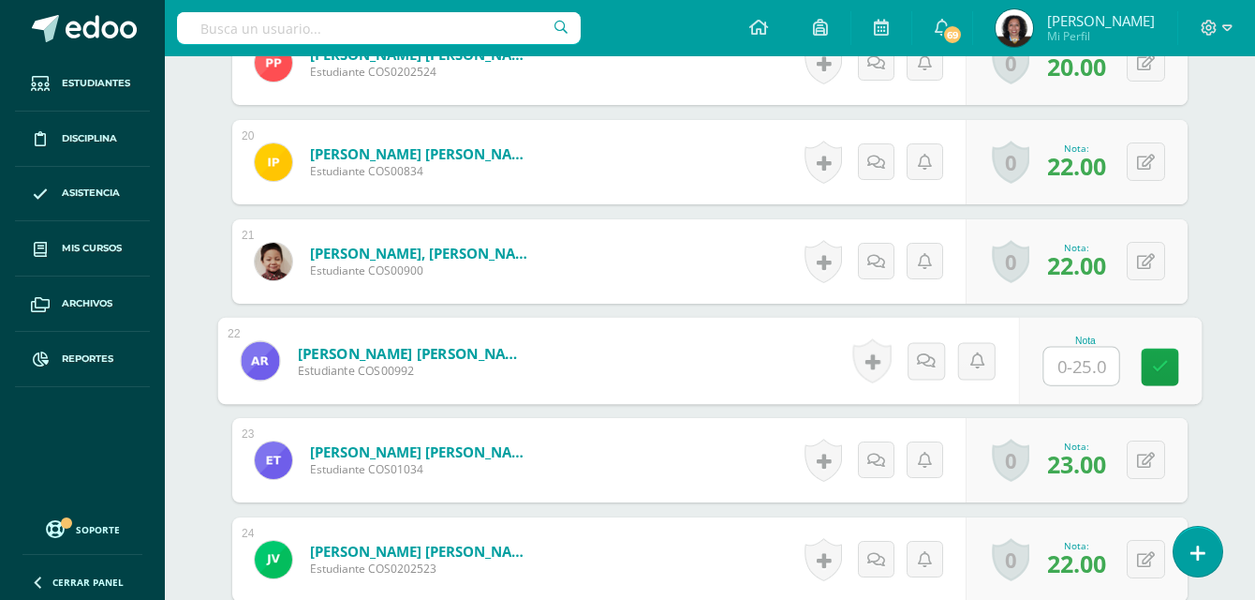
click at [1061, 367] on input "text" at bounding box center [1082, 366] width 75 height 37
type input "18"
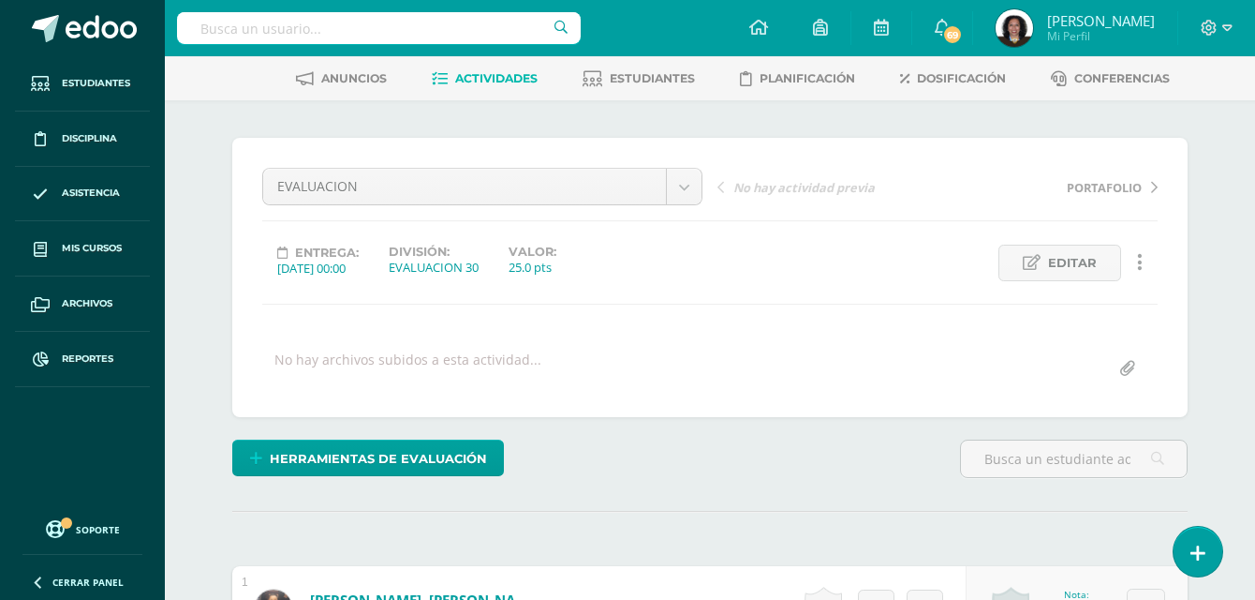
scroll to position [0, 0]
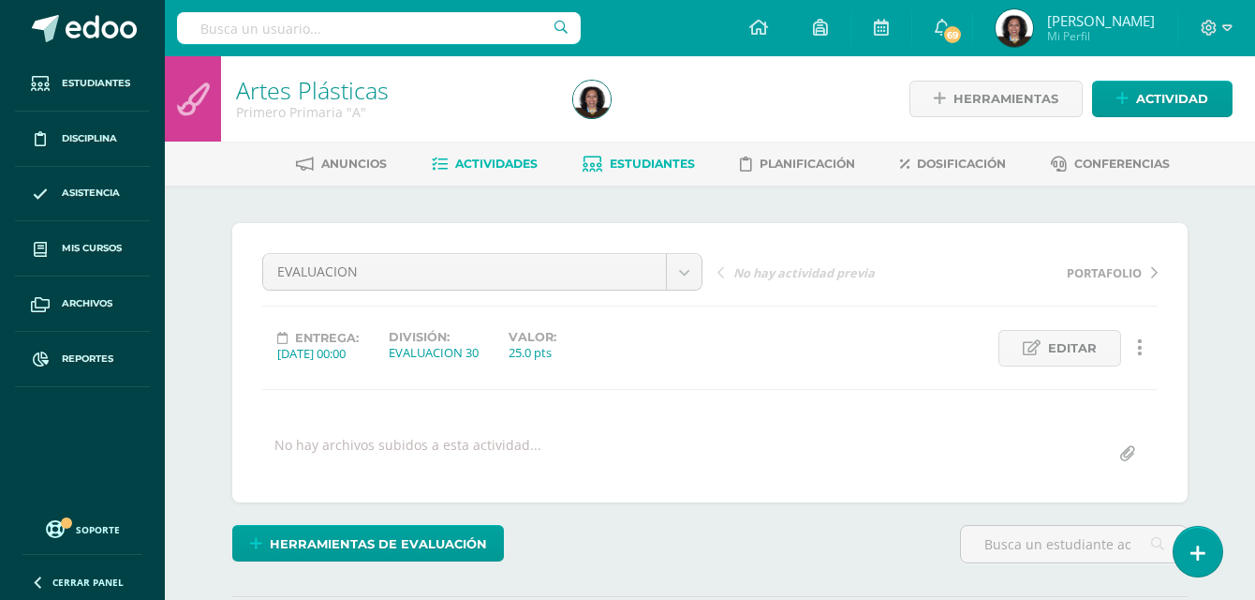
click at [655, 168] on span "Estudiantes" at bounding box center [652, 163] width 85 height 14
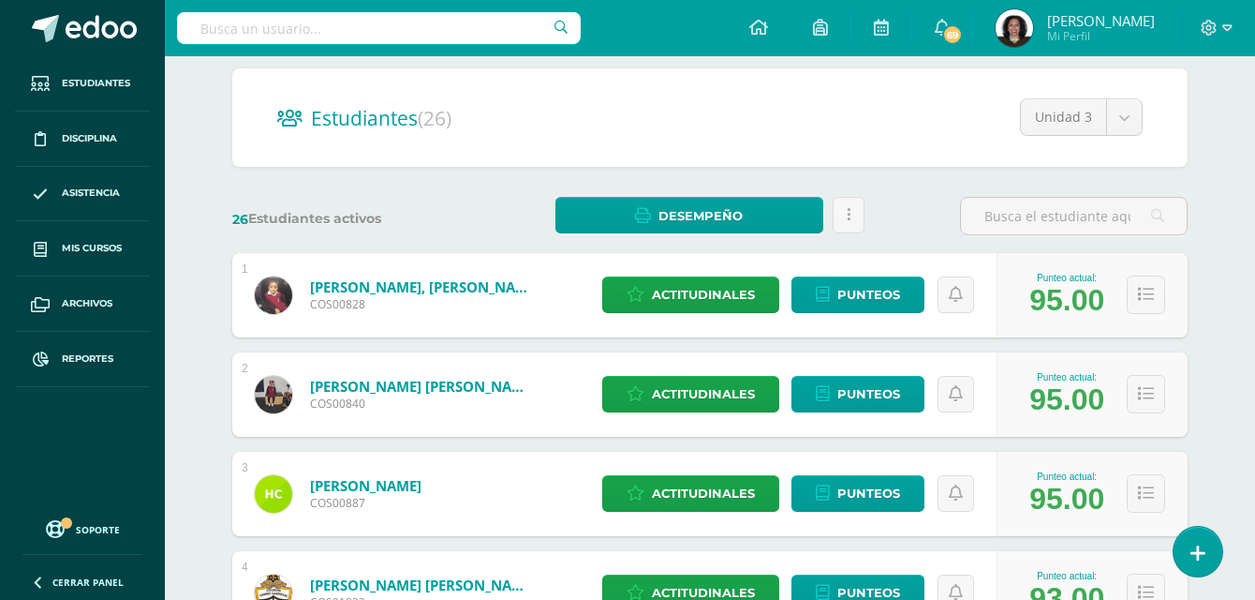
scroll to position [187, 0]
